Goal: Information Seeking & Learning: Learn about a topic

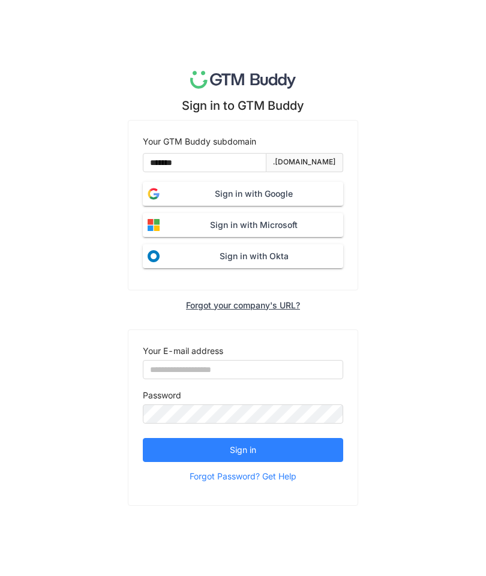
click at [243, 201] on span "Sign in with Google" at bounding box center [254, 193] width 179 height 13
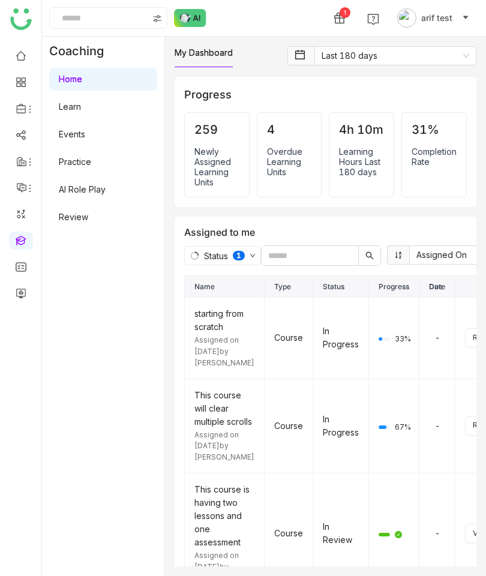
click at [85, 192] on link "AI Role Play" at bounding box center [82, 189] width 47 height 10
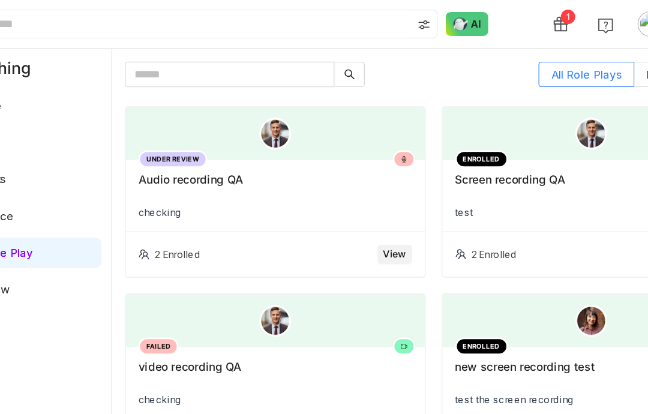
click at [413, 169] on div "ENROLLED Screen recording QA test" at bounding box center [525, 147] width 225 height 54
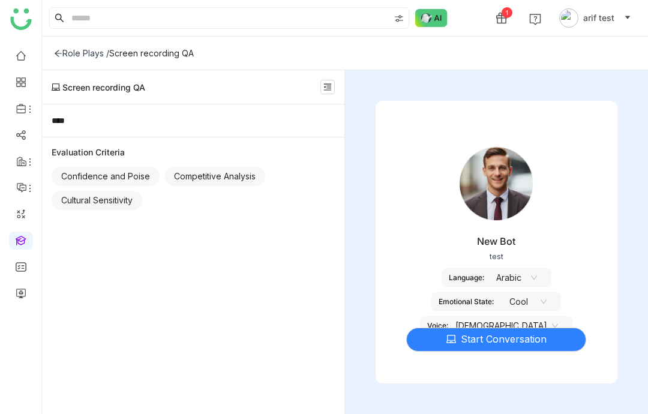
scroll to position [48, 0]
click at [486, 317] on nz-select-item "[DEMOGRAPHIC_DATA]" at bounding box center [507, 326] width 103 height 18
click at [412, 307] on div "Start Conversation" at bounding box center [497, 332] width 243 height 50
click at [486, 293] on nz-select-item "Cool" at bounding box center [524, 302] width 46 height 18
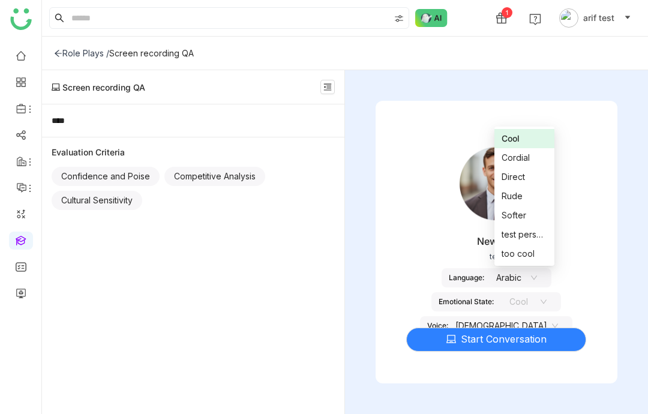
click at [476, 307] on div "Start Conversation" at bounding box center [497, 332] width 243 height 50
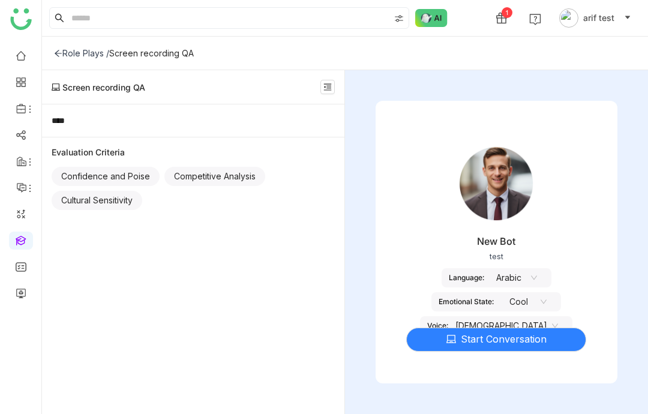
click at [459, 268] on div "Language: Arabic" at bounding box center [497, 277] width 110 height 19
click at [486, 269] on nz-select-item "Arabic" at bounding box center [515, 278] width 46 height 18
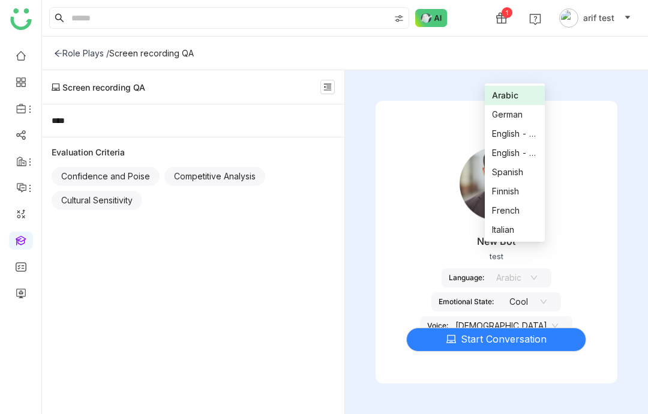
click at [459, 273] on div "Language:" at bounding box center [466, 277] width 35 height 9
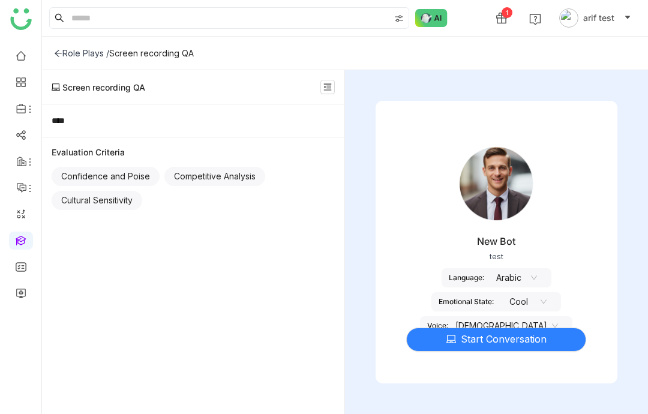
click at [486, 332] on span "Start Conversation" at bounding box center [504, 339] width 86 height 15
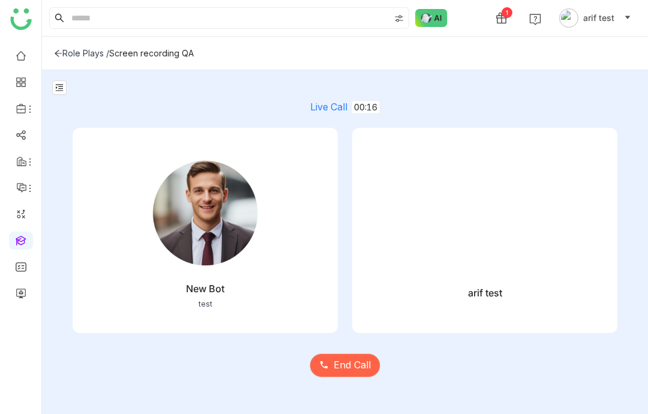
click at [361, 370] on span "End Call" at bounding box center [352, 365] width 37 height 15
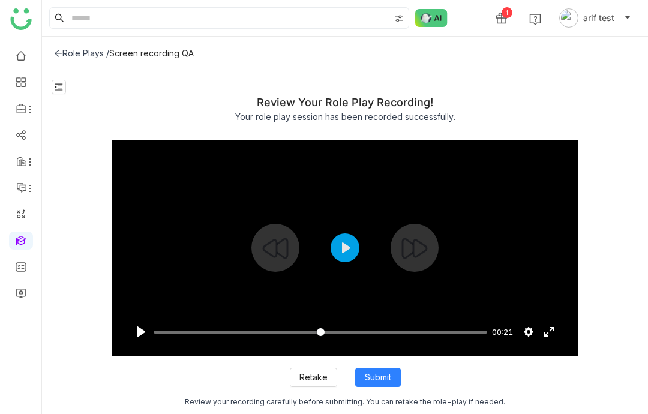
click at [144, 327] on button "Pause Play" at bounding box center [140, 331] width 19 height 19
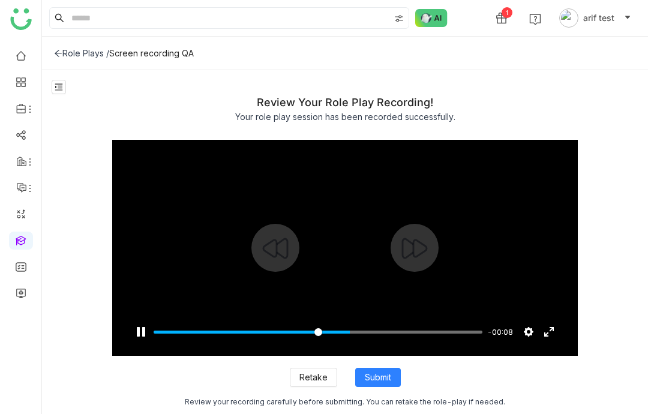
type input "*****"
click at [312, 369] on button "Retake" at bounding box center [313, 377] width 47 height 19
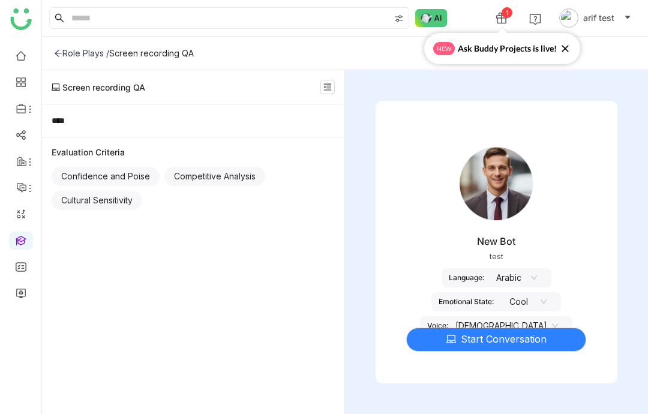
click at [507, 335] on nz-select-item "[DEMOGRAPHIC_DATA]" at bounding box center [507, 326] width 103 height 18
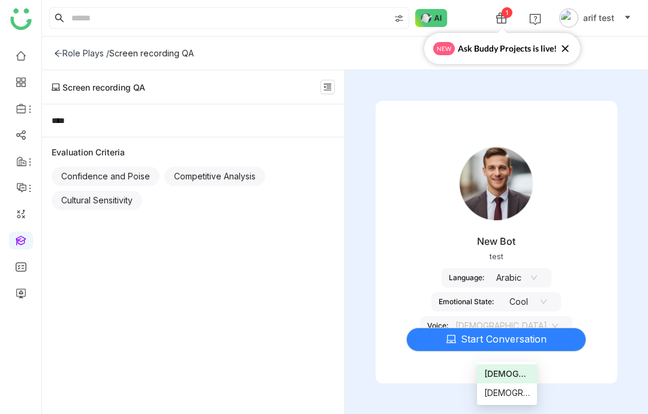
click at [488, 336] on nz-select-top-control "[DEMOGRAPHIC_DATA]" at bounding box center [506, 325] width 117 height 19
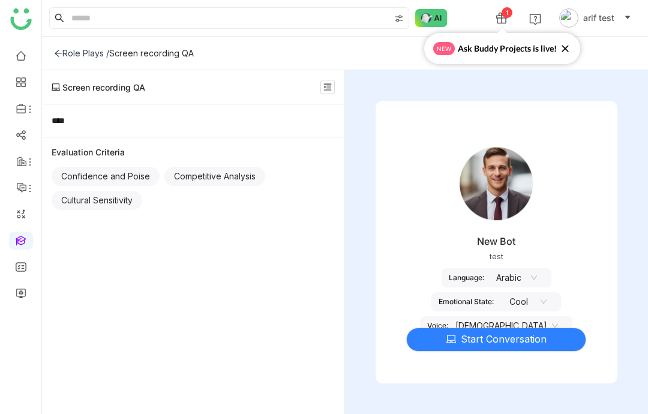
click at [515, 311] on nz-select-item "Cool" at bounding box center [524, 302] width 46 height 18
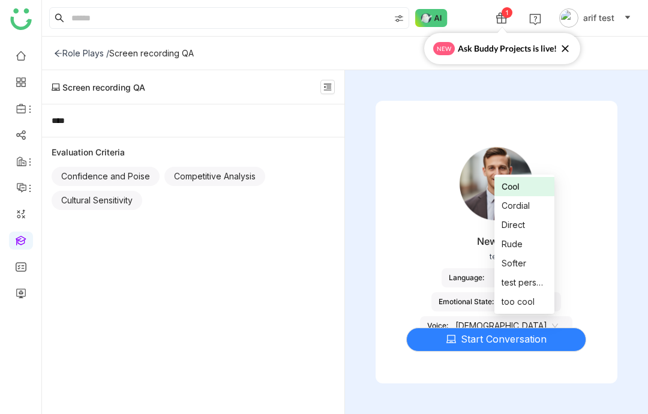
click at [510, 311] on nz-select-item "Cool" at bounding box center [524, 302] width 46 height 18
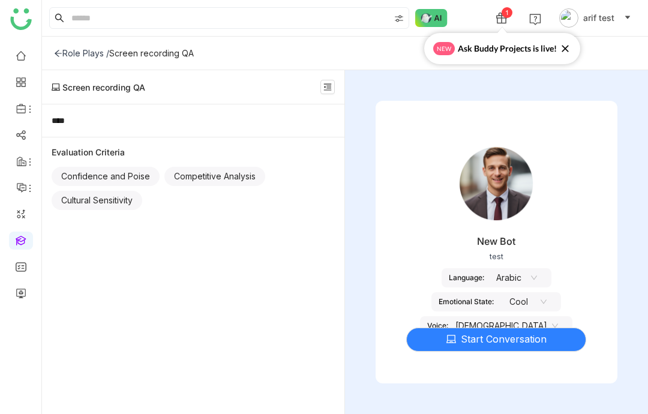
click at [529, 287] on nz-select-item "Arabic" at bounding box center [515, 278] width 46 height 18
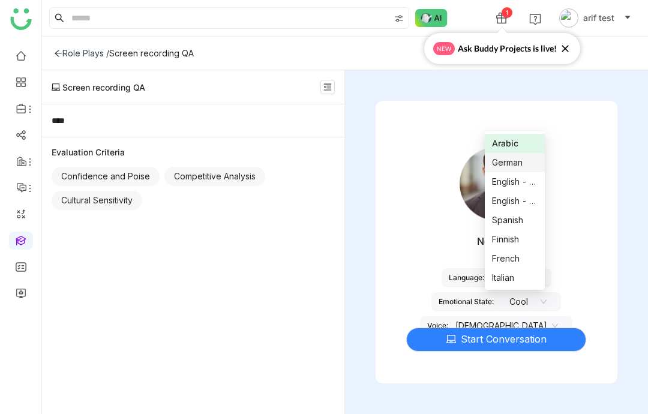
click at [537, 163] on div "German" at bounding box center [515, 162] width 46 height 13
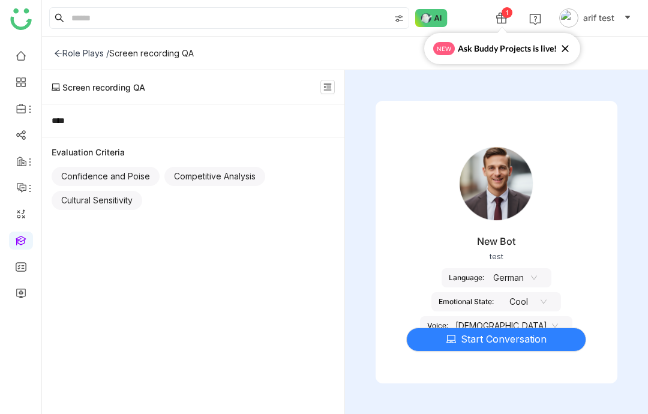
click at [513, 287] on nz-select-item "German" at bounding box center [515, 278] width 46 height 18
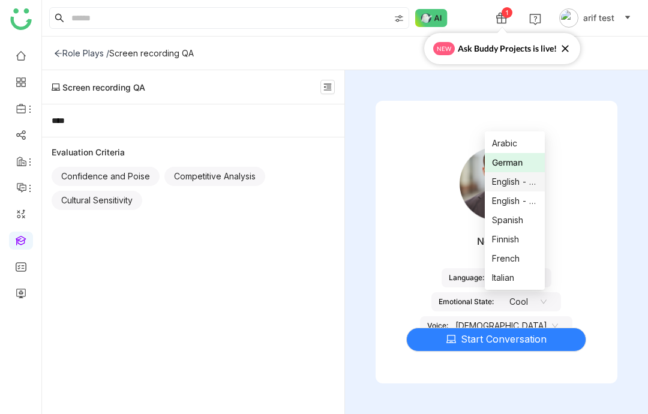
click at [529, 184] on div "English - India" at bounding box center [515, 181] width 46 height 13
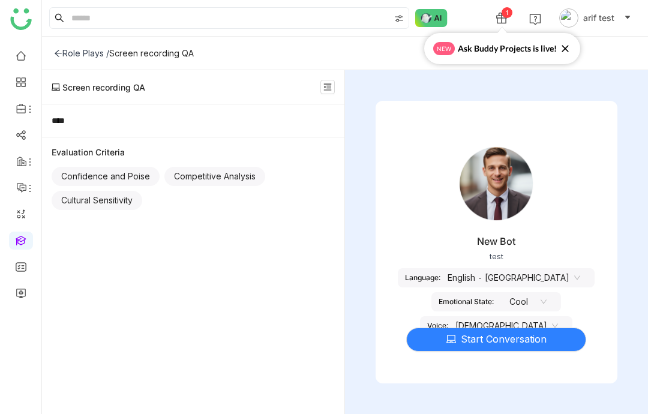
click at [543, 287] on nz-select-item "English - India" at bounding box center [514, 278] width 133 height 18
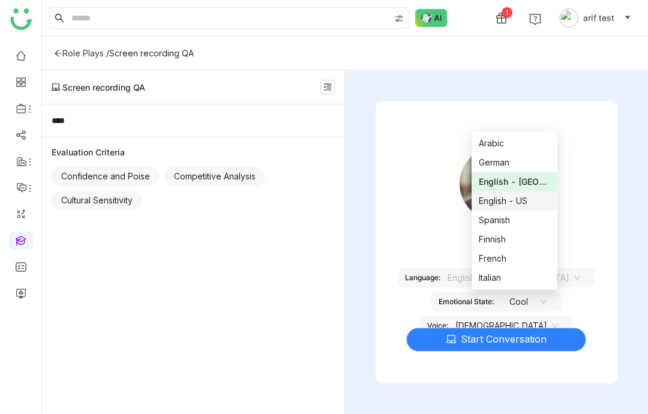
click at [534, 202] on div "English - US" at bounding box center [514, 201] width 71 height 13
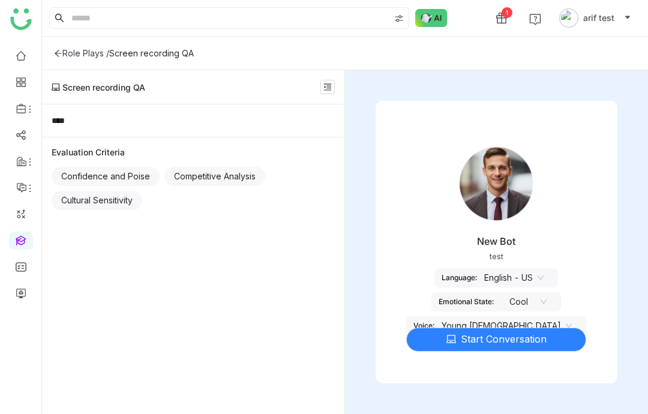
click at [527, 347] on span "Start Conversation" at bounding box center [504, 339] width 86 height 15
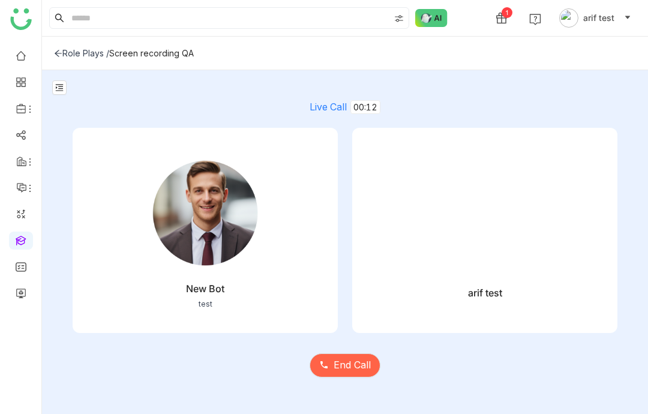
click at [366, 373] on span "End Call" at bounding box center [352, 365] width 37 height 15
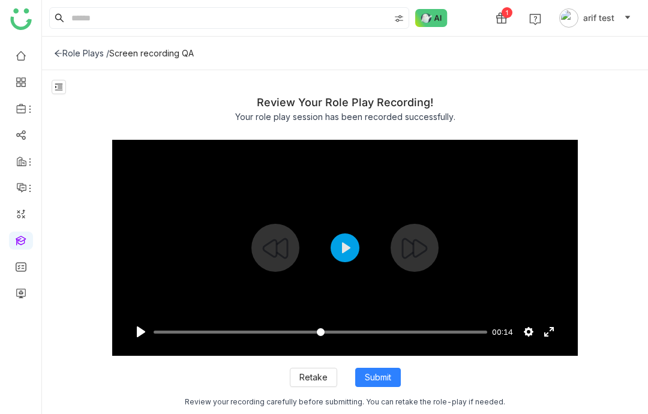
click at [351, 262] on button "Play" at bounding box center [345, 248] width 29 height 29
click at [387, 338] on input "Seek" at bounding box center [318, 332] width 329 height 11
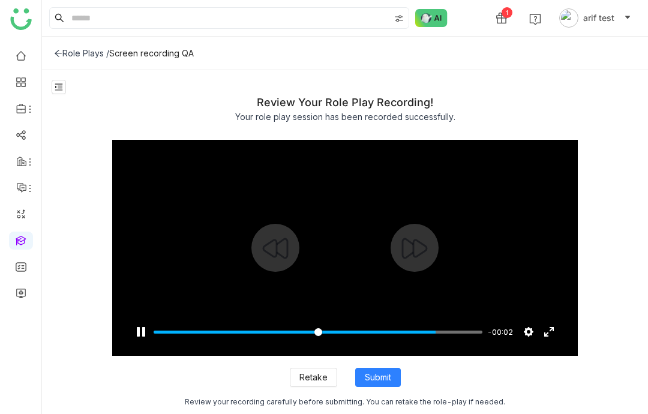
click at [455, 338] on input "Seek" at bounding box center [318, 332] width 329 height 11
type input "***"
click at [58, 50] on icon at bounding box center [58, 53] width 8 height 8
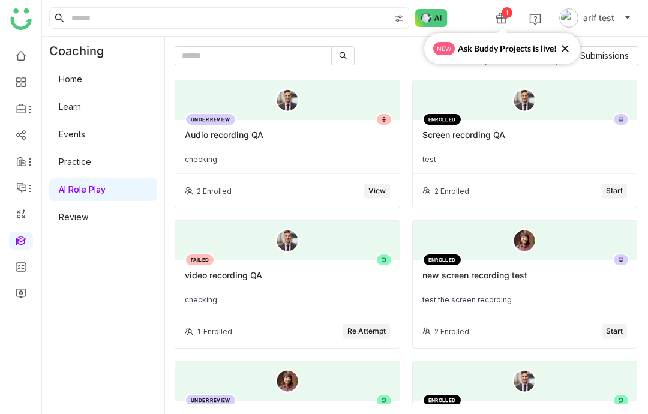
click at [556, 189] on div "2 Enrolled Start" at bounding box center [525, 191] width 225 height 34
